Goal: Information Seeking & Learning: Learn about a topic

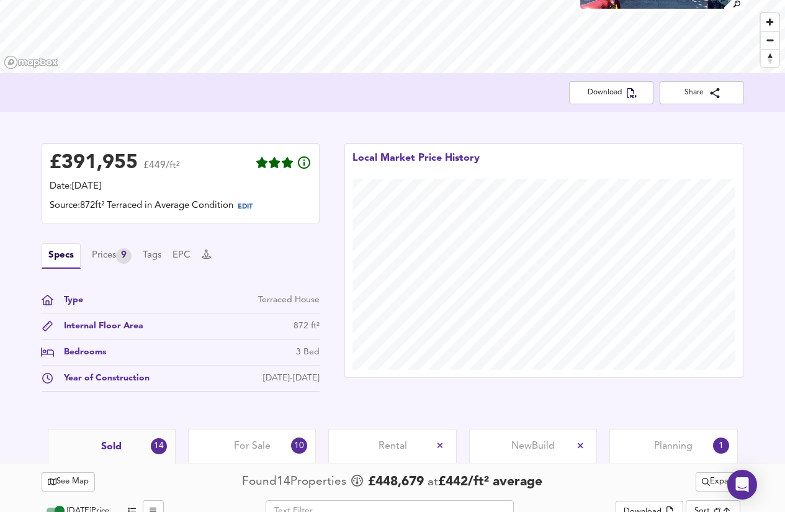
scroll to position [183, 0]
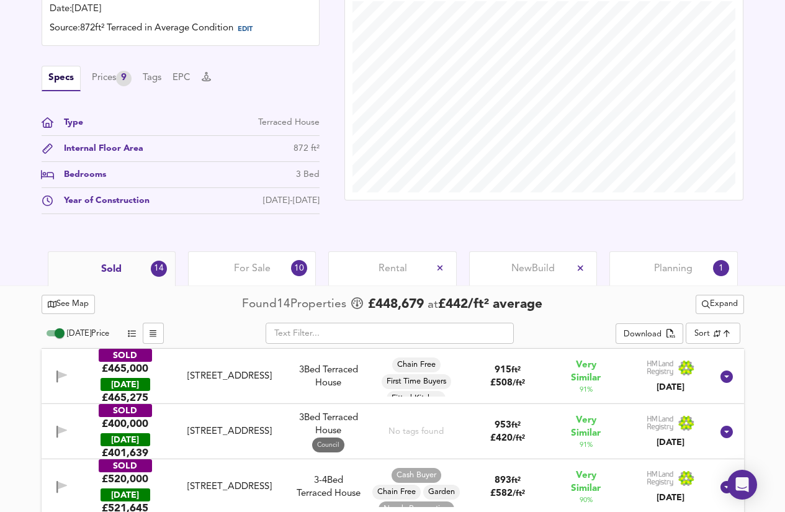
click at [678, 272] on span "Planning" at bounding box center [673, 269] width 38 height 14
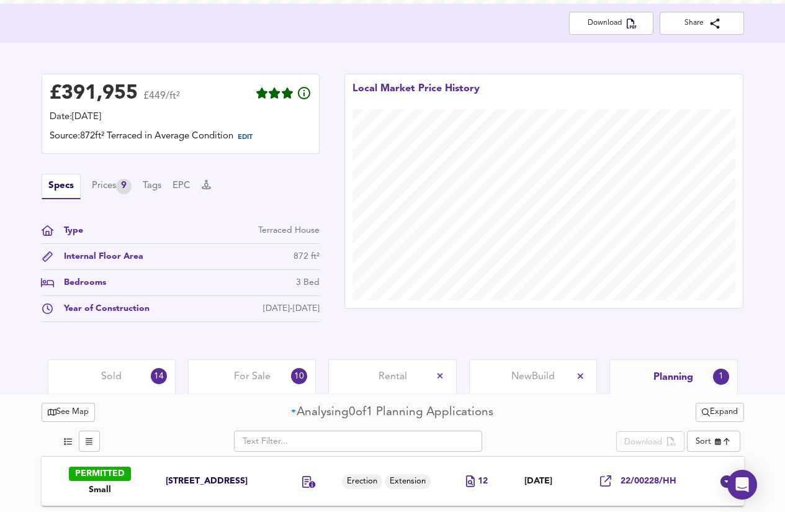
scroll to position [260, 0]
click at [264, 359] on div "For Sale 10" at bounding box center [252, 376] width 128 height 34
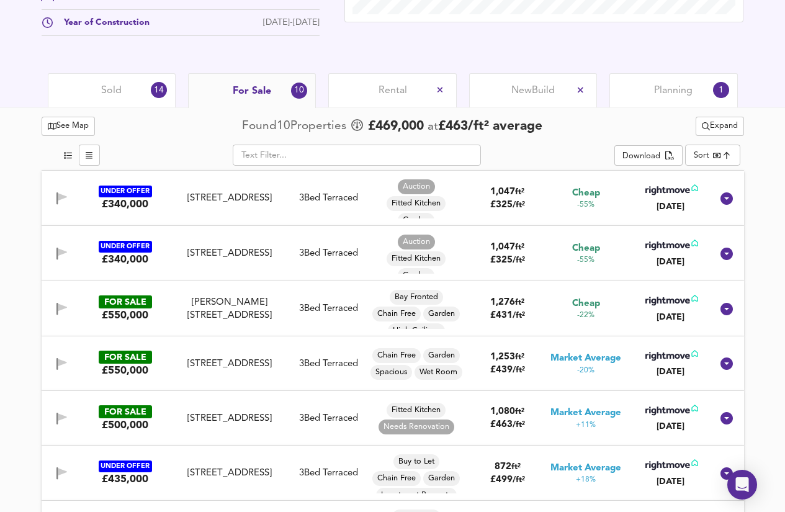
scroll to position [541, 0]
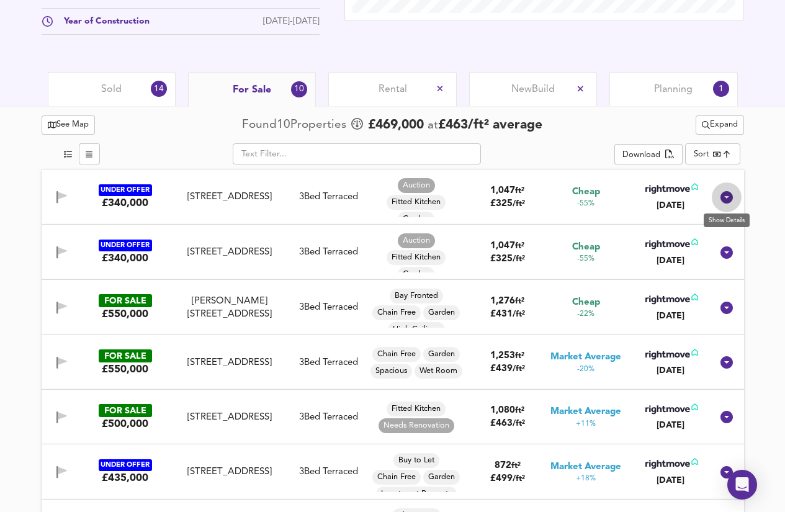
click at [723, 198] on icon at bounding box center [727, 197] width 12 height 12
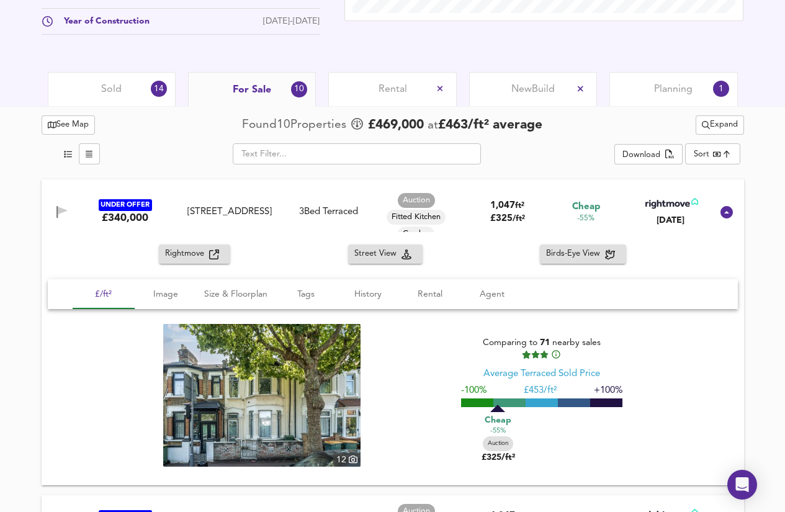
click at [210, 253] on icon "button" at bounding box center [214, 255] width 10 height 10
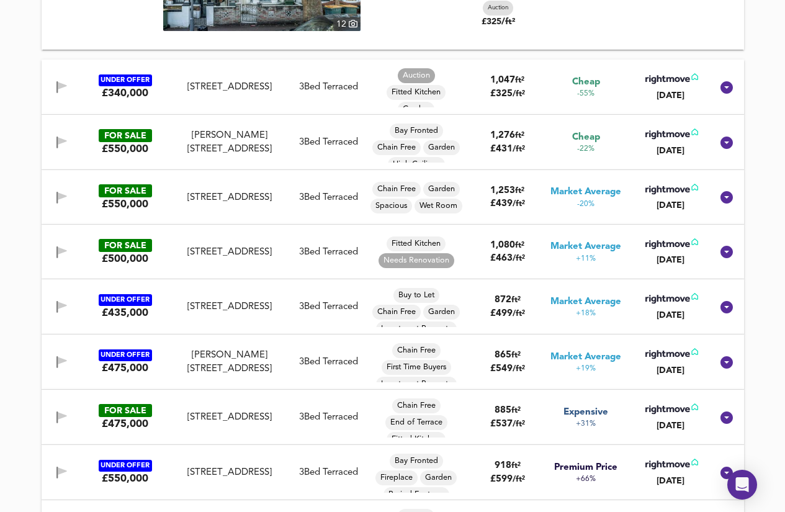
scroll to position [977, 0]
click at [221, 93] on div "[STREET_ADDRESS]" at bounding box center [229, 86] width 106 height 13
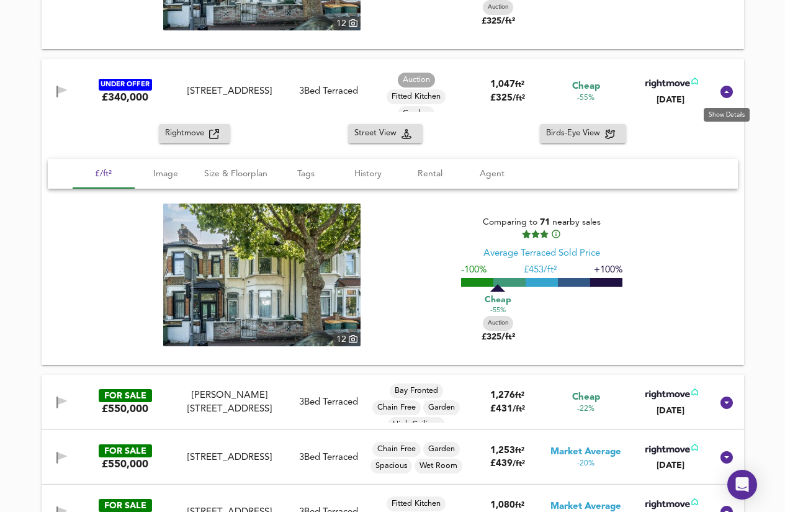
click at [731, 97] on icon at bounding box center [726, 91] width 15 height 15
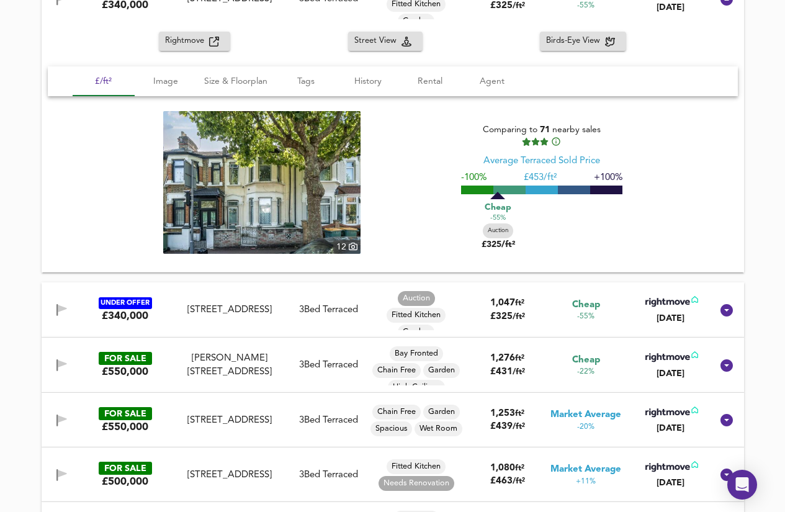
scroll to position [661, 0]
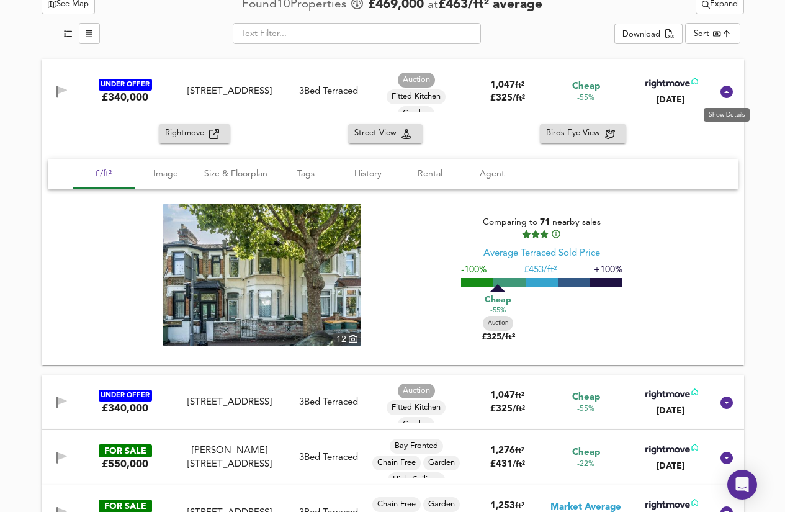
click at [725, 95] on icon at bounding box center [727, 92] width 12 height 12
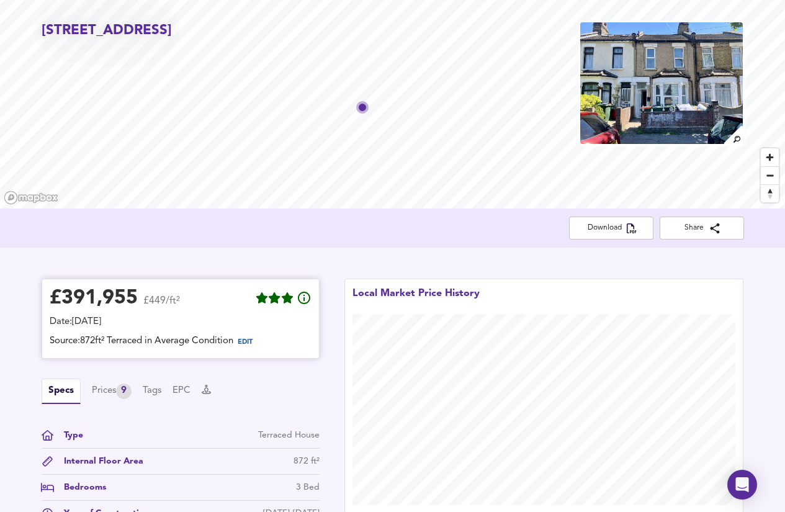
scroll to position [0, 0]
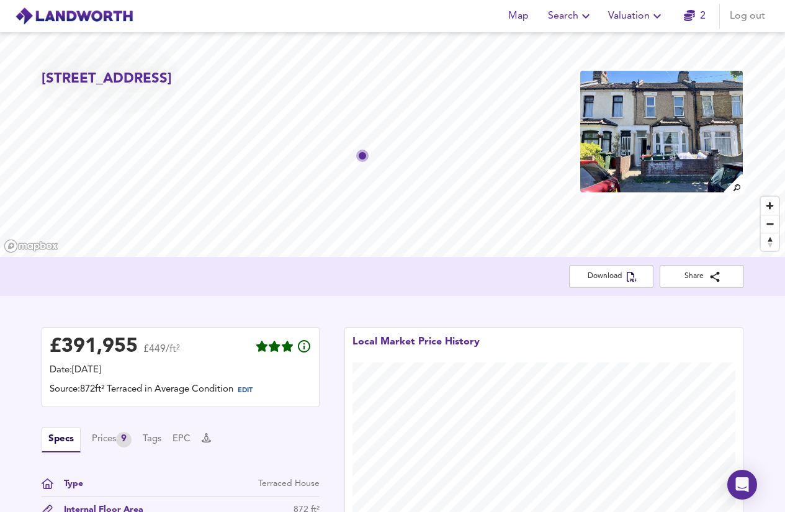
click at [575, 21] on span "Search" at bounding box center [570, 15] width 45 height 17
click at [618, 22] on span "Valuation" at bounding box center [636, 15] width 56 height 17
